Goal: Information Seeking & Learning: Check status

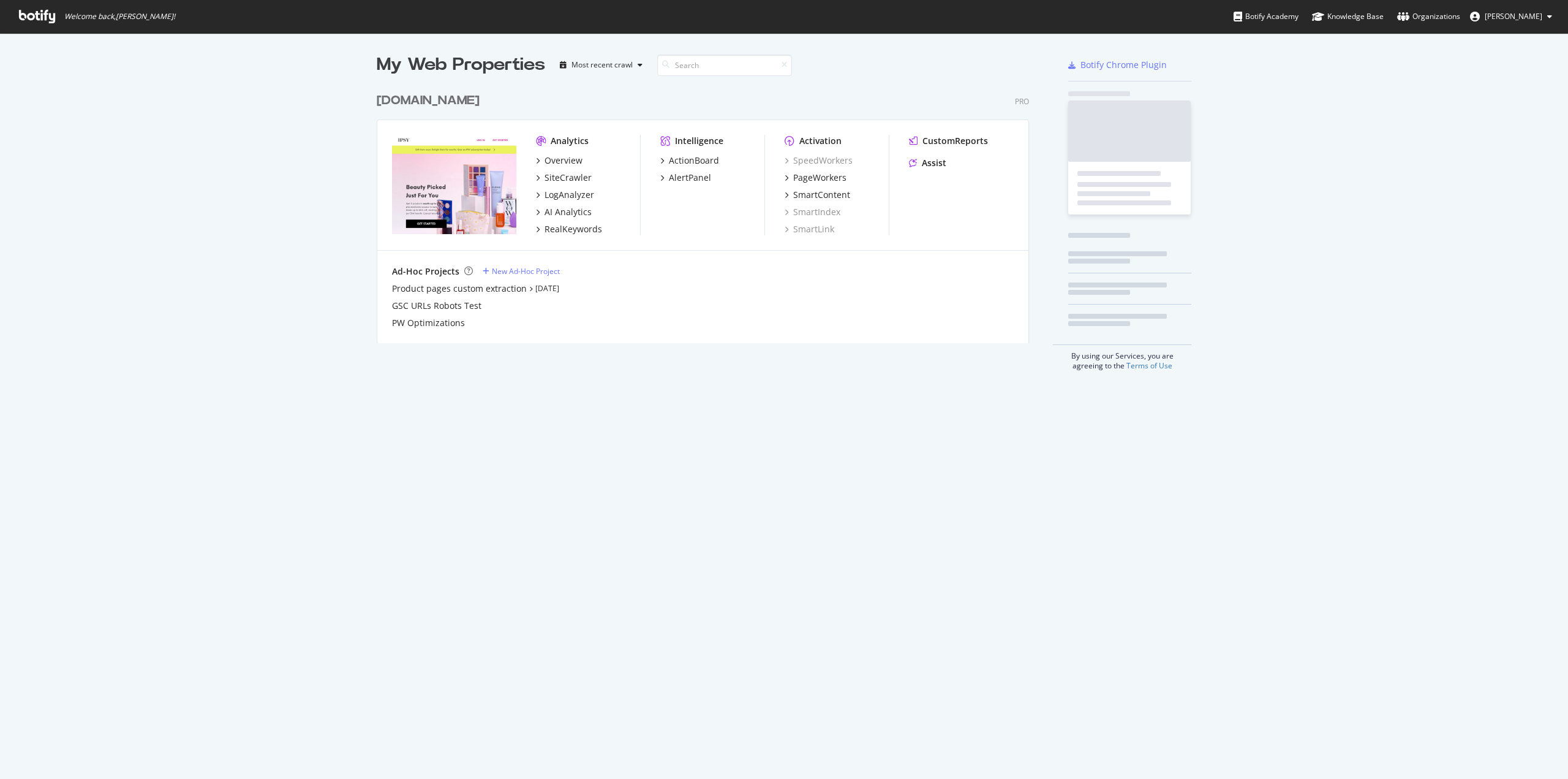
scroll to position [769, 1549]
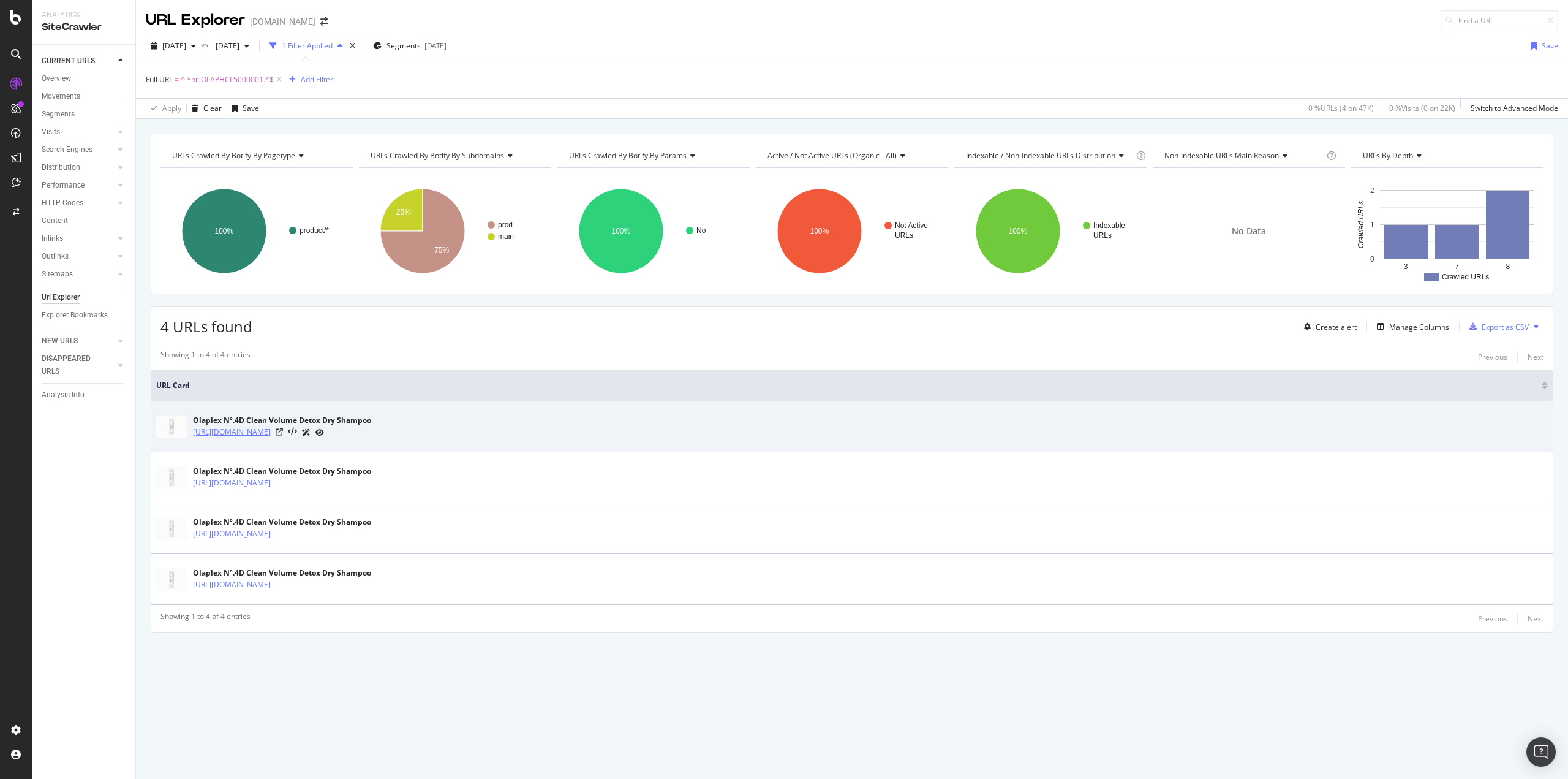
click at [271, 436] on link "[URL][DOMAIN_NAME]" at bounding box center [231, 432] width 78 height 12
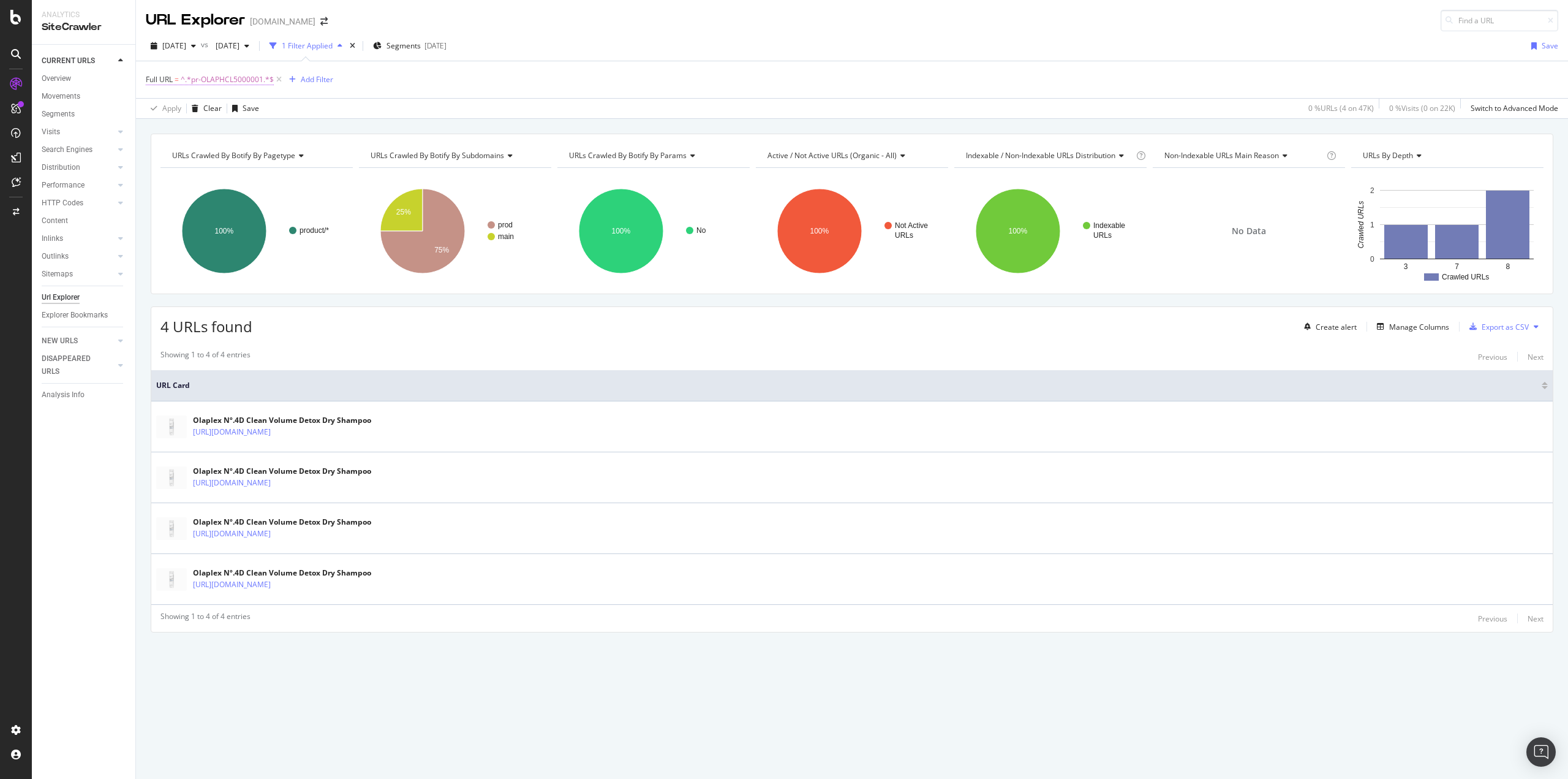
click at [240, 78] on span "^.*pr-OLAPHCL5000001.*$" at bounding box center [227, 79] width 93 height 17
paste input "PERRMST5000000"
type input "PERRMST5000000"
click at [283, 158] on div "Apply" at bounding box center [282, 156] width 19 height 10
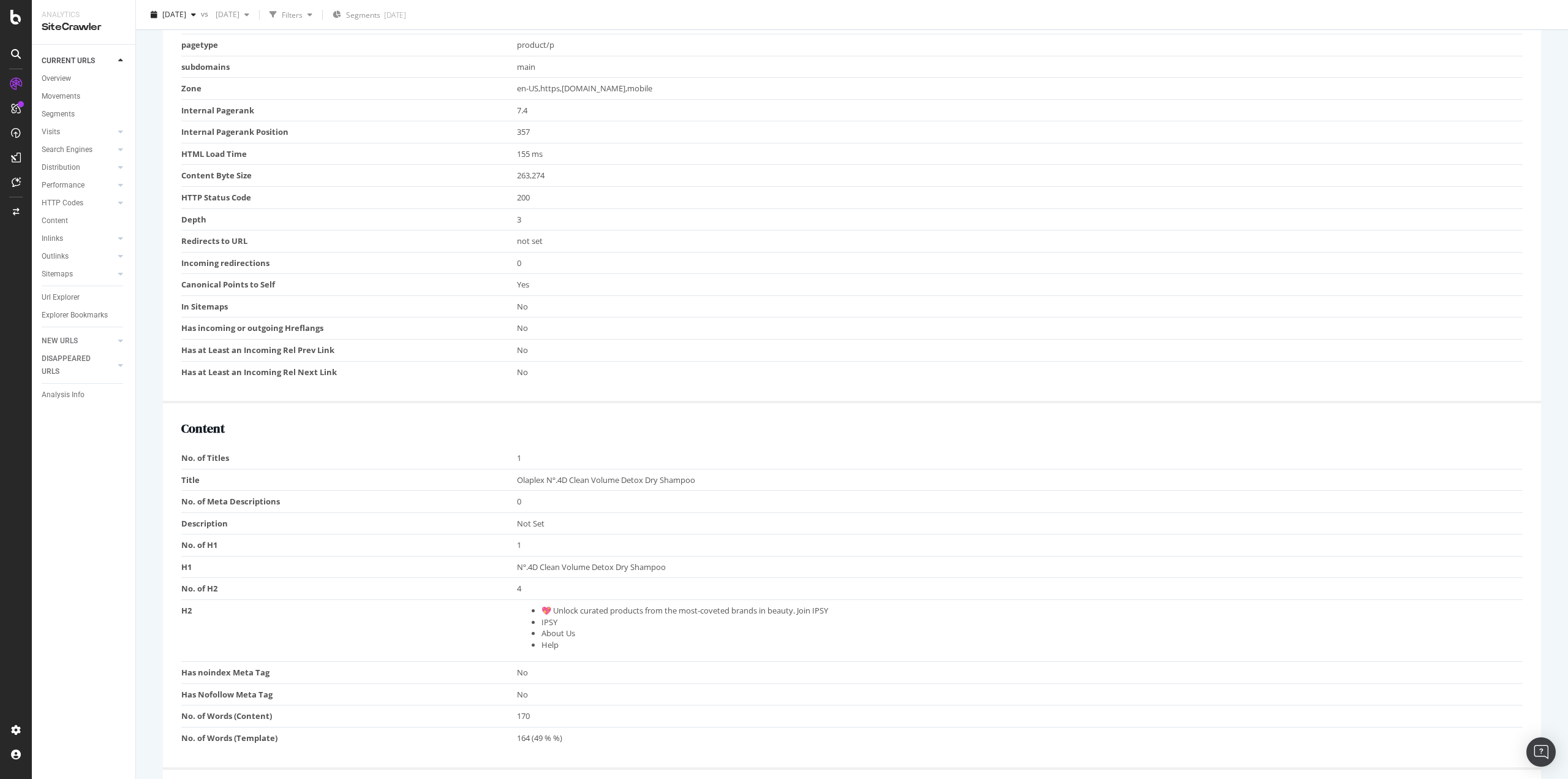
scroll to position [490, 0]
